Goal: Find specific page/section: Find specific page/section

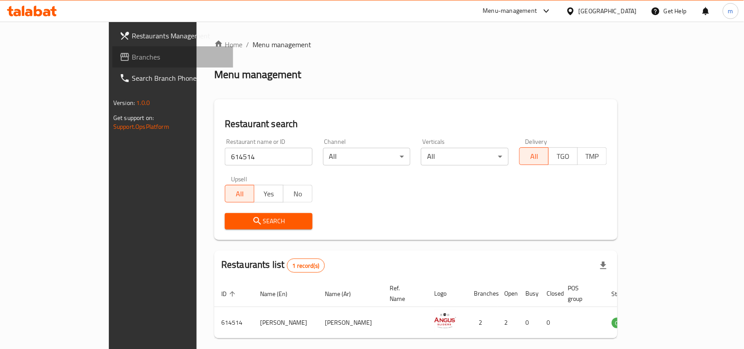
click at [132, 62] on span "Branches" at bounding box center [179, 57] width 94 height 11
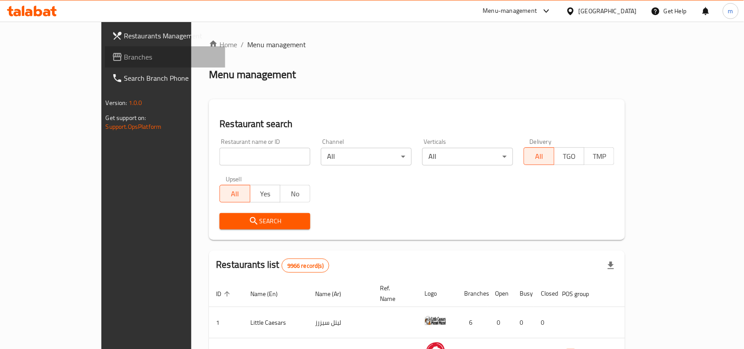
click at [124, 54] on span "Branches" at bounding box center [171, 57] width 94 height 11
